Goal: Task Accomplishment & Management: Use online tool/utility

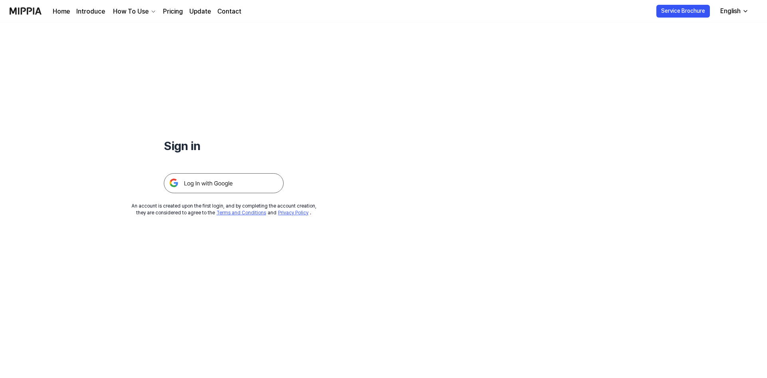
click at [253, 185] on img at bounding box center [224, 183] width 120 height 20
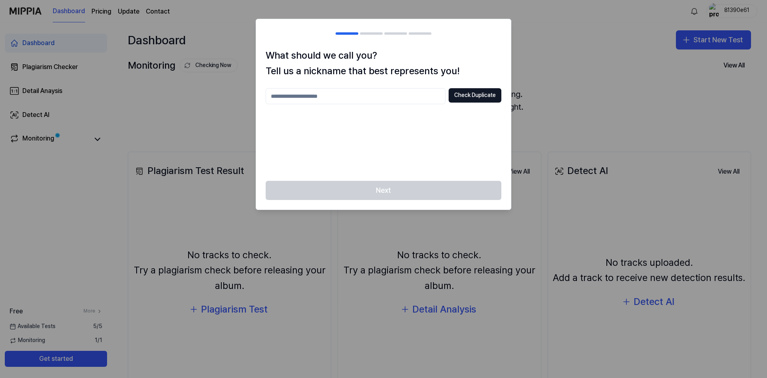
click at [406, 100] on input "text" at bounding box center [356, 96] width 180 height 16
type input "*****"
click at [473, 95] on button "Check Duplicate" at bounding box center [475, 95] width 53 height 14
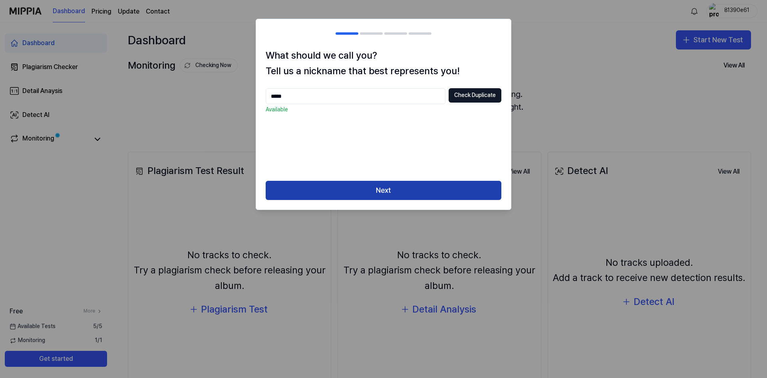
click at [382, 186] on button "Next" at bounding box center [384, 190] width 236 height 19
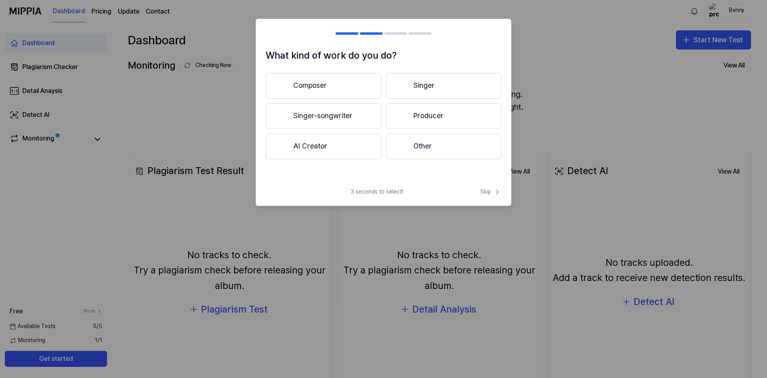
click at [402, 189] on span "3 seconds to select!" at bounding box center [377, 192] width 52 height 8
click at [373, 85] on button "Composer" at bounding box center [324, 86] width 116 height 26
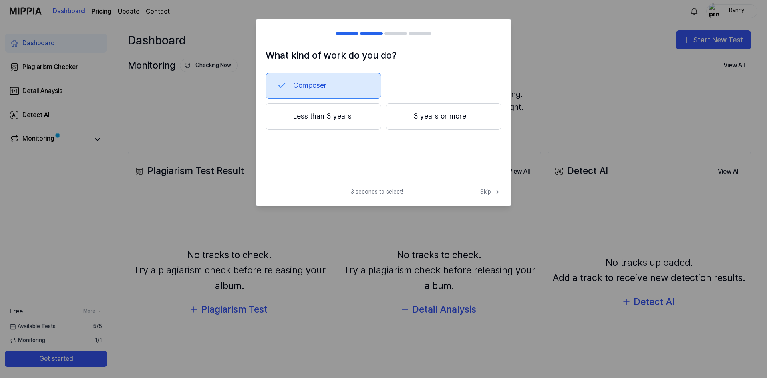
click at [495, 195] on icon at bounding box center [498, 192] width 8 height 8
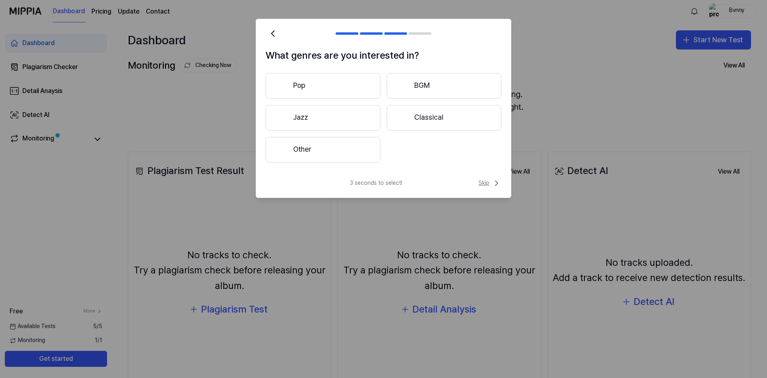
click at [491, 184] on span "Skip" at bounding box center [490, 184] width 23 height 10
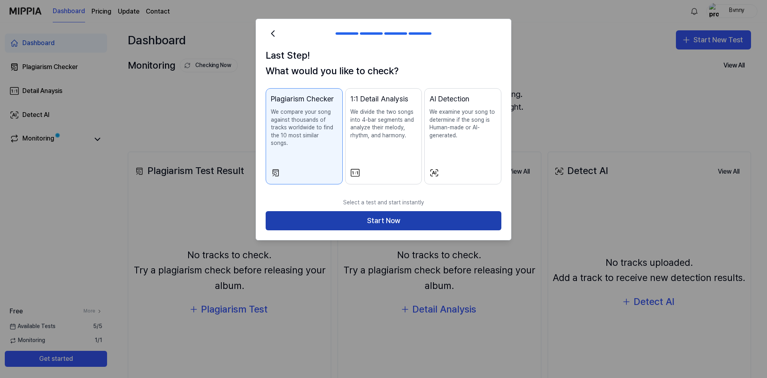
click at [448, 212] on button "Start Now" at bounding box center [384, 220] width 236 height 19
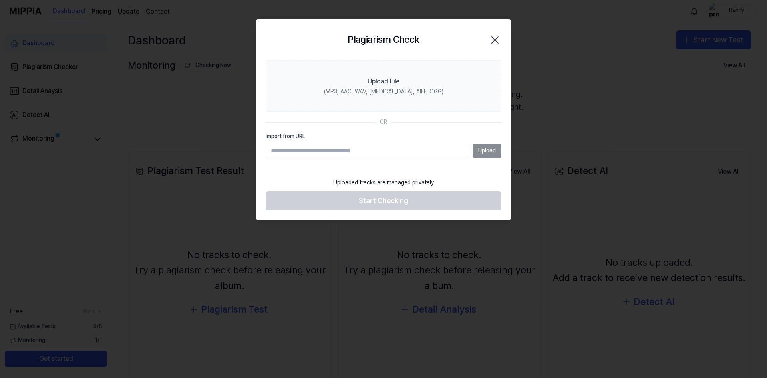
click at [395, 156] on input "Import from URL" at bounding box center [368, 151] width 204 height 14
type input "**********"
drag, startPoint x: 409, startPoint y: 150, endPoint x: 121, endPoint y: 145, distance: 287.8
click at [266, 145] on input "**********" at bounding box center [368, 151] width 204 height 14
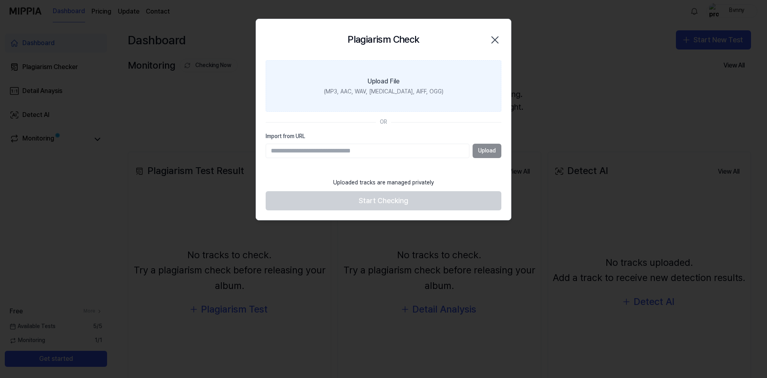
click at [395, 94] on div "(MP3, AAC, WAV, FLAC, AIFF, OGG)" at bounding box center [384, 92] width 120 height 8
click at [0, 0] on input "Upload File (MP3, AAC, WAV, FLAC, AIFF, OGG)" at bounding box center [0, 0] width 0 height 0
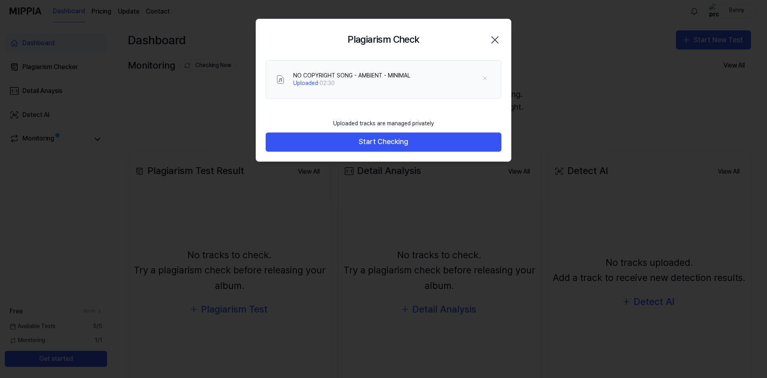
click at [413, 112] on div "NO COPYRIGHT SONG - AMBIENT - MINIMAL Uploaded · 02:30" at bounding box center [383, 87] width 255 height 55
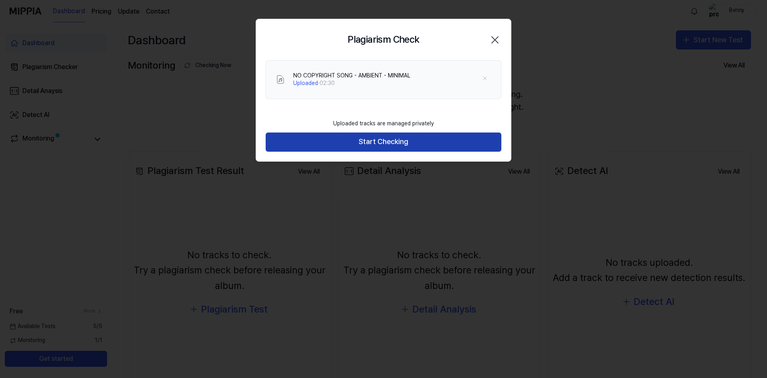
click at [408, 142] on button "Start Checking" at bounding box center [384, 142] width 236 height 19
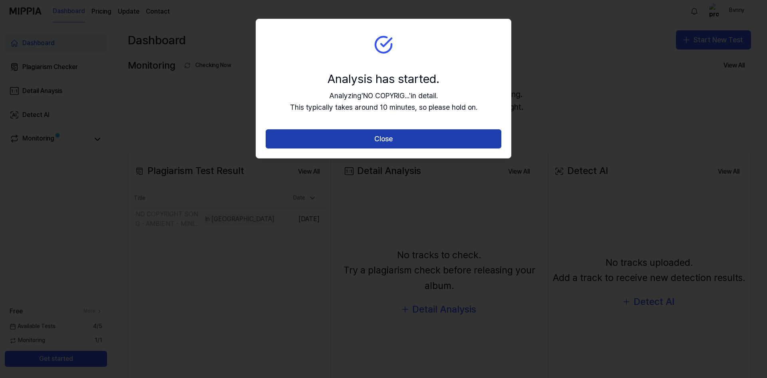
click at [410, 140] on button "Close" at bounding box center [384, 138] width 236 height 19
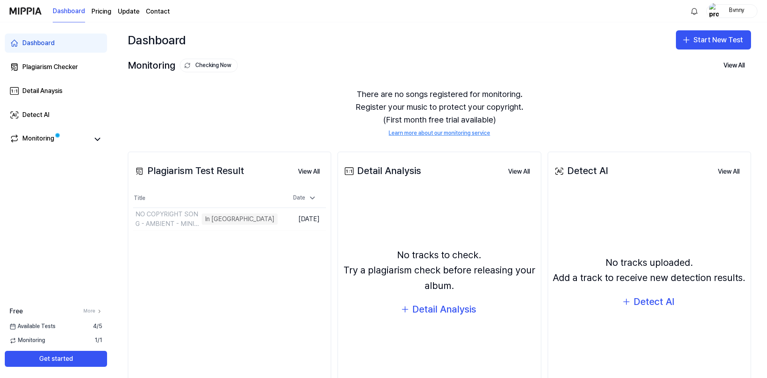
click at [297, 125] on div "There are no songs registered for monitoring. Register your music to protect yo…" at bounding box center [439, 112] width 623 height 69
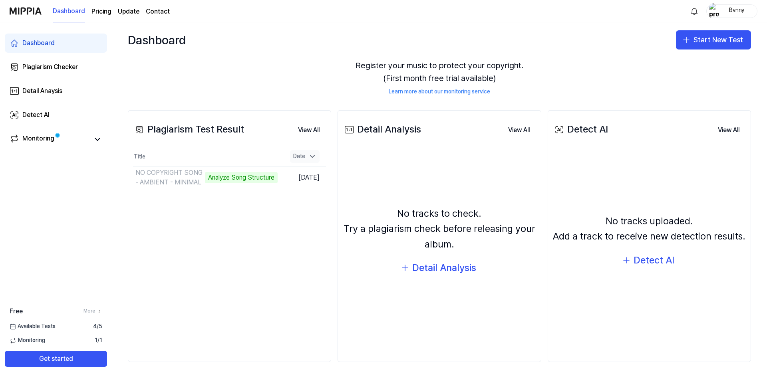
click at [313, 156] on icon at bounding box center [313, 157] width 8 height 8
click at [309, 157] on div "Date" at bounding box center [305, 156] width 30 height 13
click at [332, 158] on div "Plagiarism Test Result View All Plagiarism Test Result Title Date NO COPYRIGHT …" at bounding box center [439, 236] width 655 height 285
click at [338, 157] on div "Plagiarism Test Result View All Plagiarism Test Result Title Date NO COPYRIGHT …" at bounding box center [439, 236] width 655 height 285
click at [323, 293] on div "Plagiarism Test Result View All Plagiarism Test Result Title Date NO COPYRIGHT …" at bounding box center [229, 236] width 203 height 253
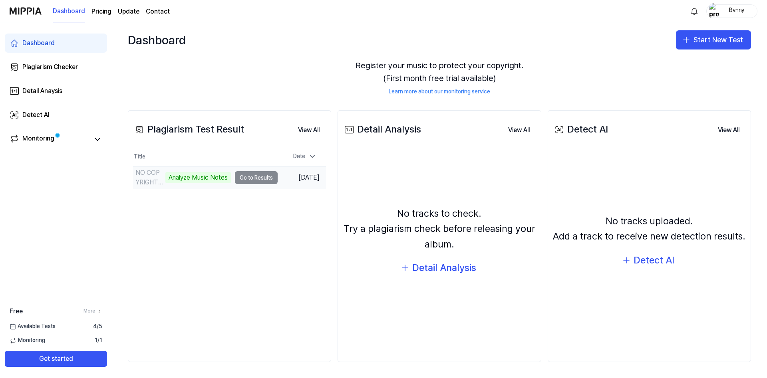
click at [263, 180] on td "NO COPYRIGHT SONG - AMBIENT - MINIMAL Analyze Music Notes Go to Results" at bounding box center [205, 178] width 145 height 22
click at [256, 178] on td "NO COPYRIGHT SONG - AMBIENT - MINIMAL Analyze Music Notes Go to Results" at bounding box center [205, 178] width 145 height 22
drag, startPoint x: 244, startPoint y: 234, endPoint x: 323, endPoint y: 281, distance: 91.4
click at [244, 235] on div "Plagiarism Test Result View All Plagiarism Test Result Title Date NO COPYRIGHT …" at bounding box center [229, 236] width 203 height 253
click at [66, 145] on link "Monitoring" at bounding box center [50, 139] width 80 height 11
